Goal: Find specific page/section: Find specific page/section

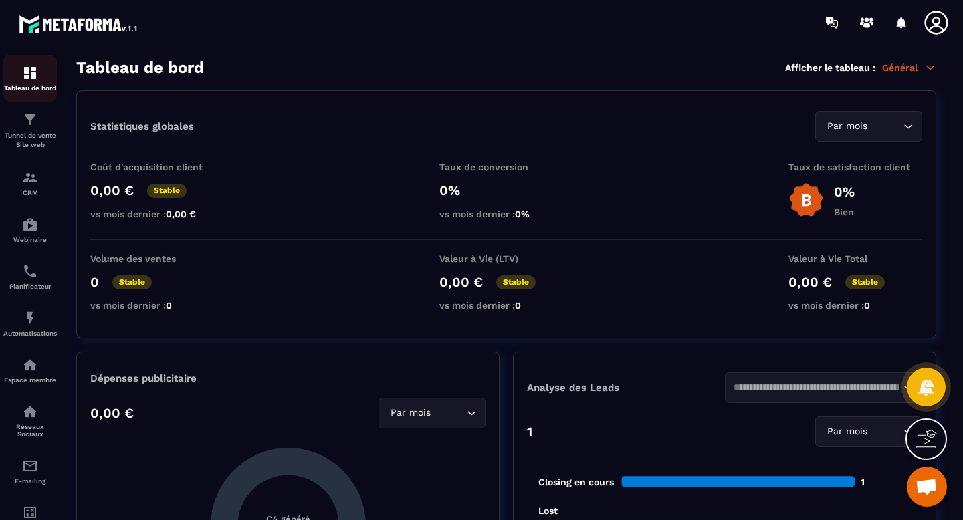
click at [33, 76] on img at bounding box center [30, 73] width 16 height 16
click at [35, 185] on img at bounding box center [30, 178] width 16 height 16
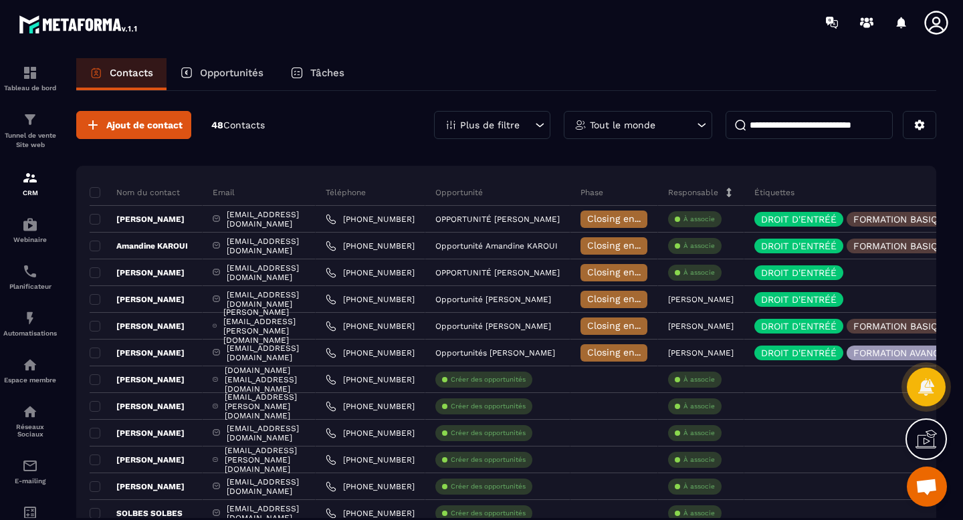
click at [230, 70] on p "Opportunités" at bounding box center [232, 73] width 64 height 12
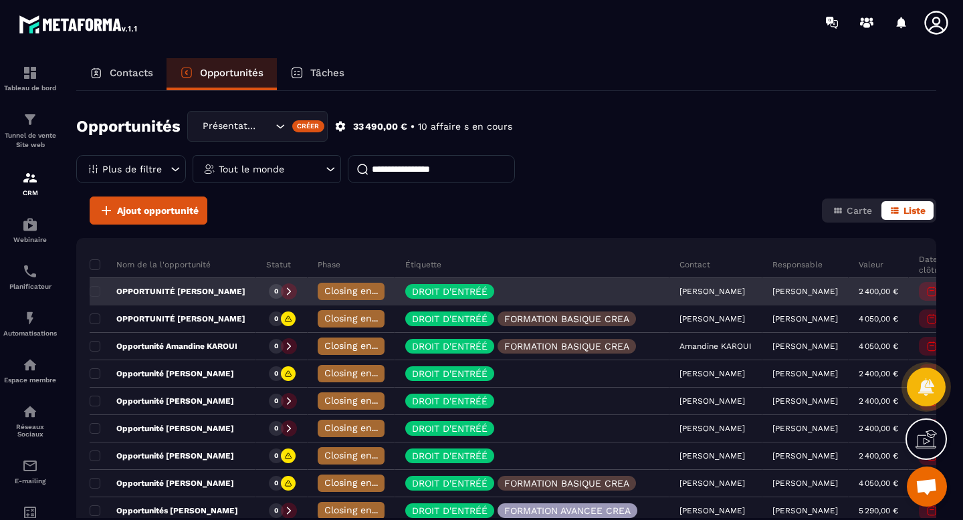
click at [189, 290] on p "OPPORTUNITÉ [PERSON_NAME]" at bounding box center [168, 291] width 156 height 11
